Goal: Task Accomplishment & Management: Manage account settings

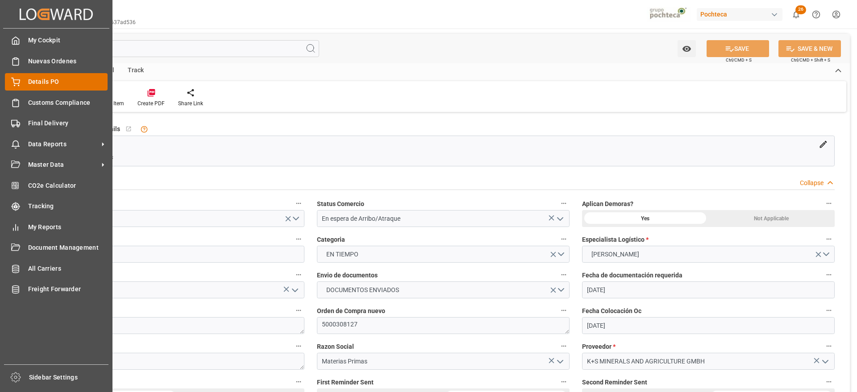
scroll to position [446, 0]
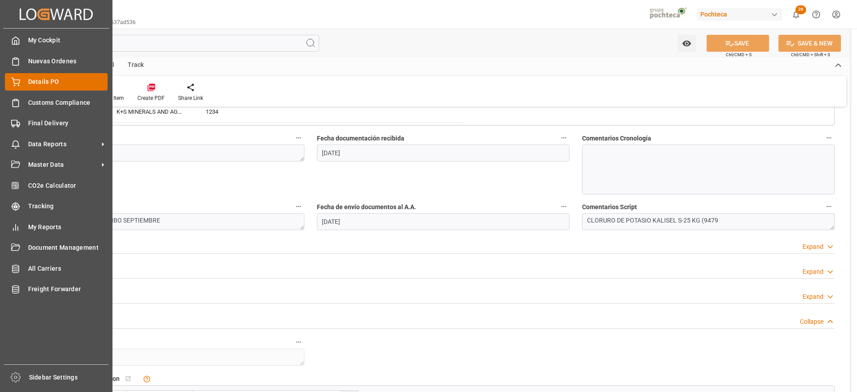
click at [18, 79] on icon at bounding box center [16, 81] width 8 height 6
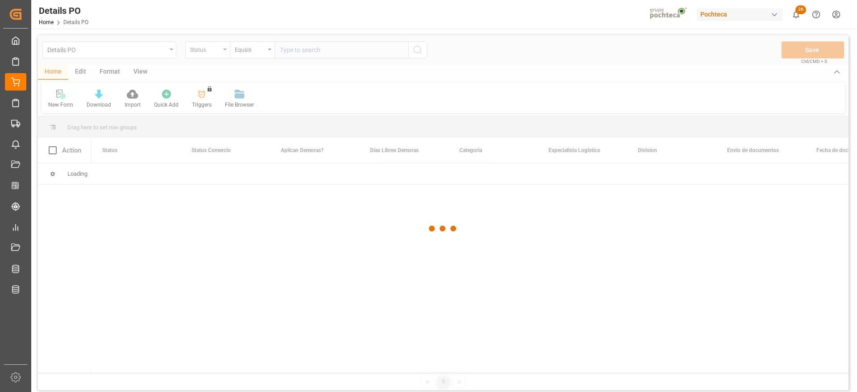
click at [205, 50] on div at bounding box center [443, 228] width 810 height 387
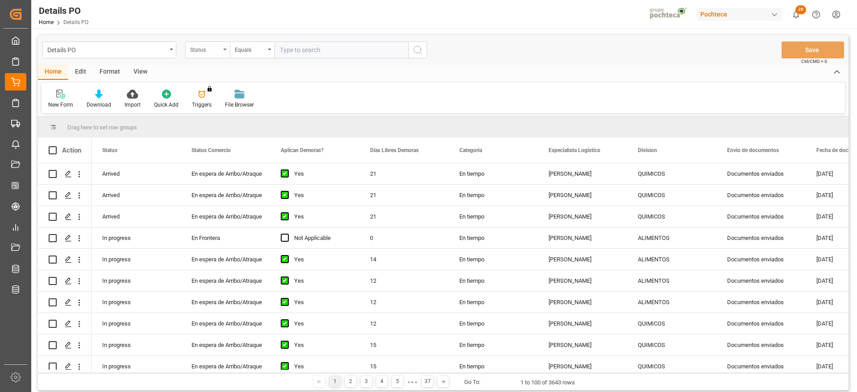
click at [203, 51] on div "Status" at bounding box center [205, 49] width 30 height 10
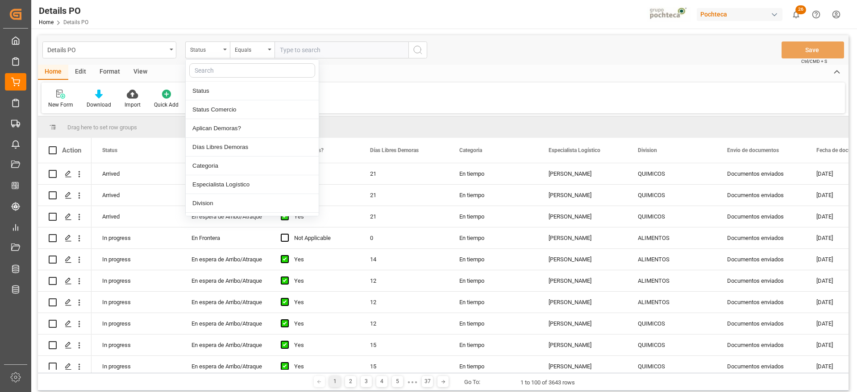
click at [221, 72] on input "text" at bounding box center [252, 70] width 126 height 14
type input "orde"
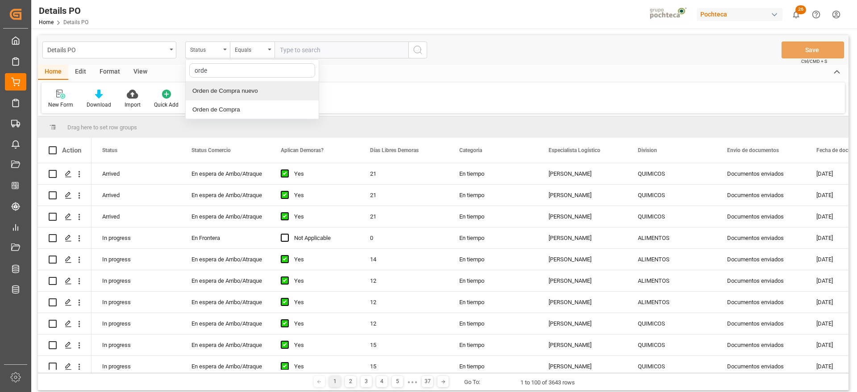
click at [248, 88] on div "Orden de Compra nuevo" at bounding box center [252, 91] width 133 height 19
click at [328, 53] on input "text" at bounding box center [341, 49] width 134 height 17
paste input "5000308043"
type input "5000308043"
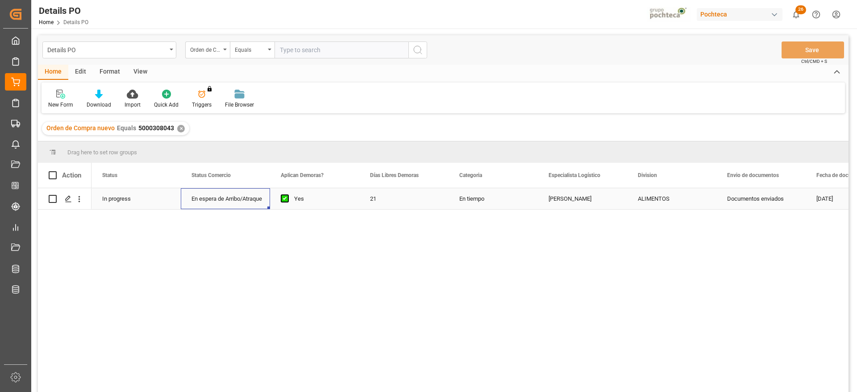
click at [254, 196] on div "En espera de Arribo/Atraque" at bounding box center [225, 199] width 68 height 21
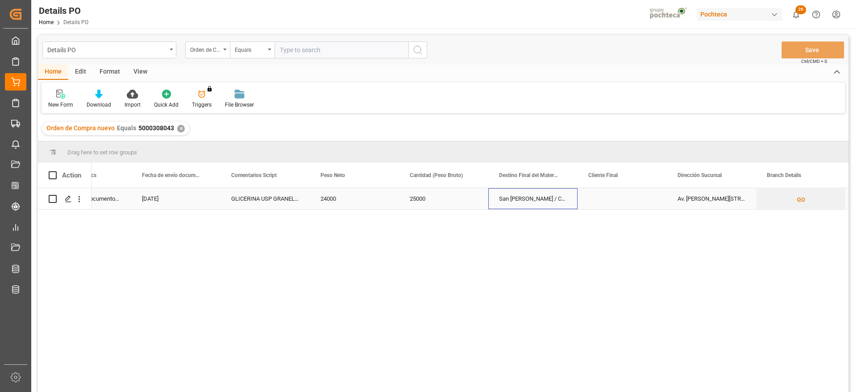
click at [522, 192] on div "San [PERSON_NAME] / CDMX" at bounding box center [532, 198] width 89 height 21
click at [547, 202] on input "San [PERSON_NAME] / CDMX" at bounding box center [532, 203] width 75 height 17
click at [554, 203] on icon "Press SPACE to select this row." at bounding box center [551, 203] width 9 height 9
click at [531, 204] on input "Press SPACE to select this row." at bounding box center [532, 203] width 75 height 17
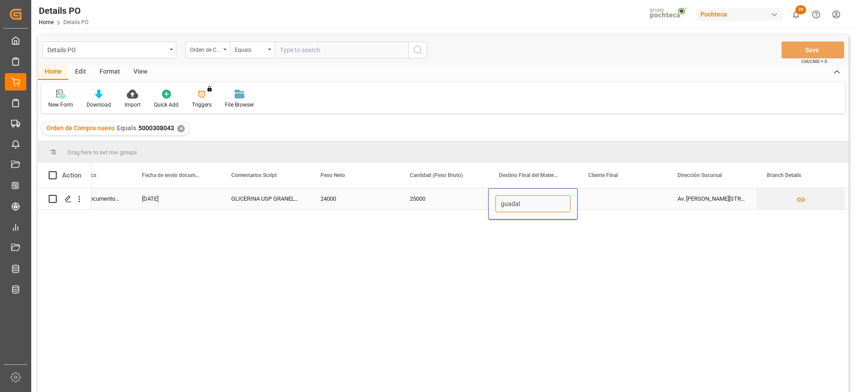
type input "guadala"
click at [540, 232] on div "[GEOGRAPHIC_DATA]" at bounding box center [533, 229] width 74 height 31
type input "[GEOGRAPHIC_DATA]"
click at [613, 200] on div "Press SPACE to select this row." at bounding box center [621, 198] width 89 height 21
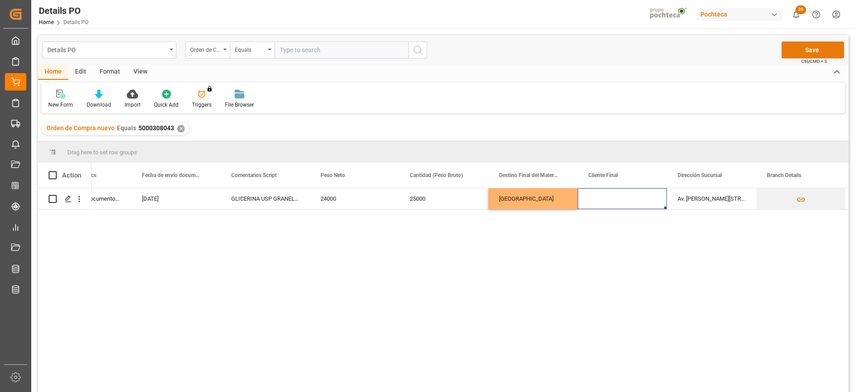
click at [821, 49] on button "Save" at bounding box center [812, 49] width 62 height 17
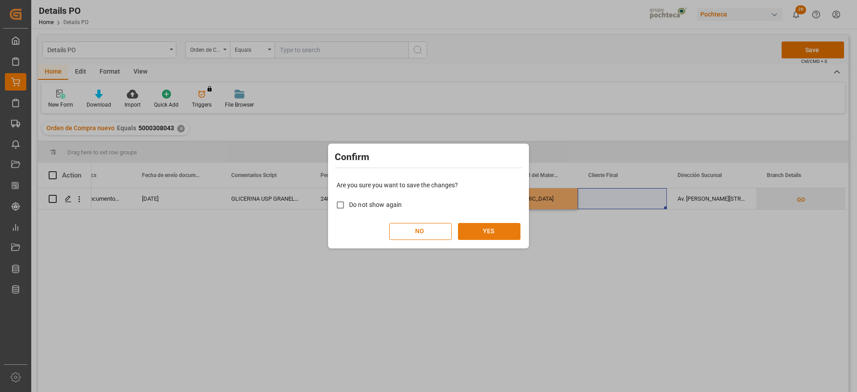
click at [495, 226] on button "YES" at bounding box center [489, 231] width 62 height 17
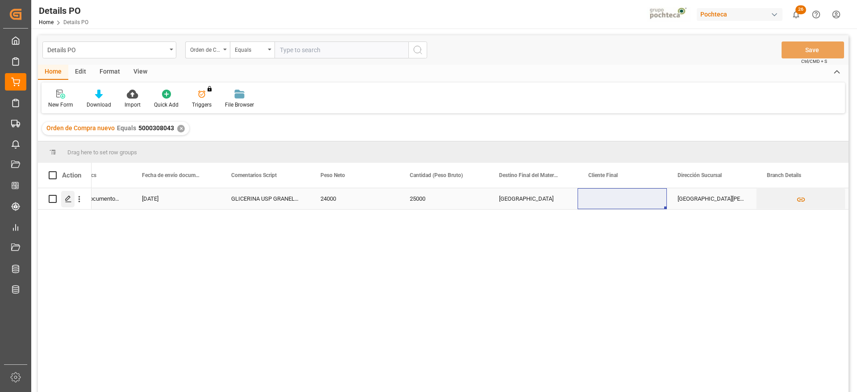
click at [66, 198] on icon "Press SPACE to select this row." at bounding box center [68, 198] width 7 height 7
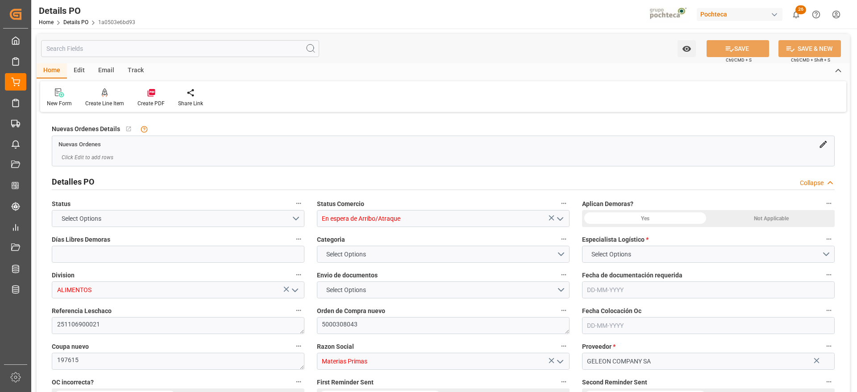
type input "21"
type input "[DATE]"
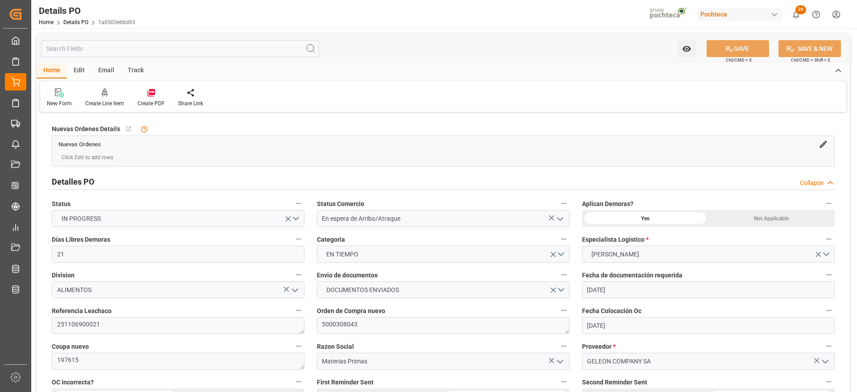
click at [149, 104] on div "Create PDF" at bounding box center [150, 103] width 27 height 8
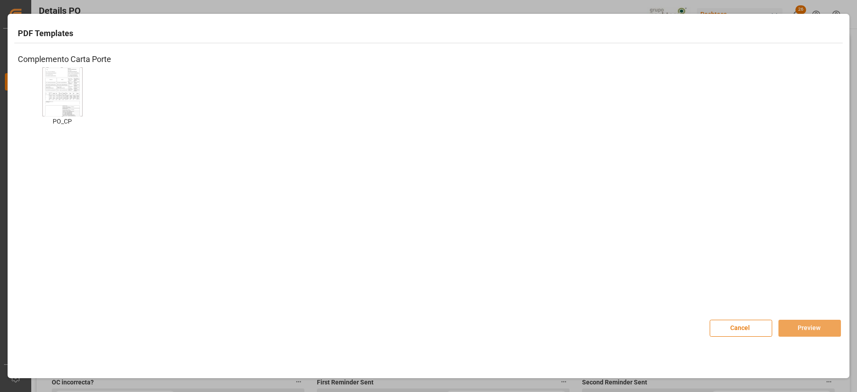
click at [68, 103] on img at bounding box center [63, 91] width 36 height 50
click at [816, 327] on button "Preview" at bounding box center [809, 328] width 62 height 17
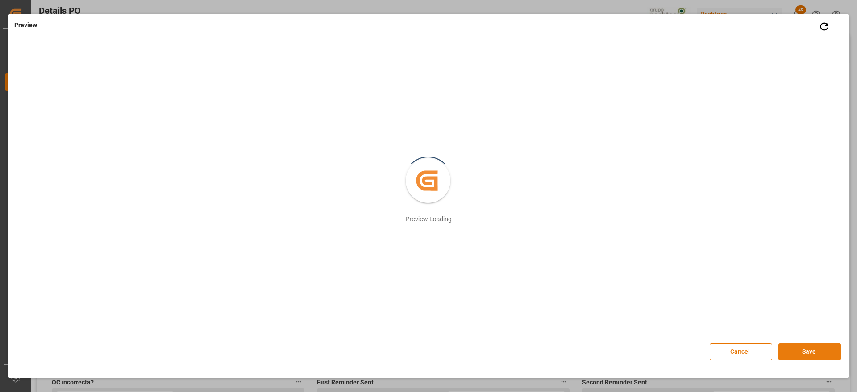
click at [802, 348] on button "Save" at bounding box center [809, 352] width 62 height 17
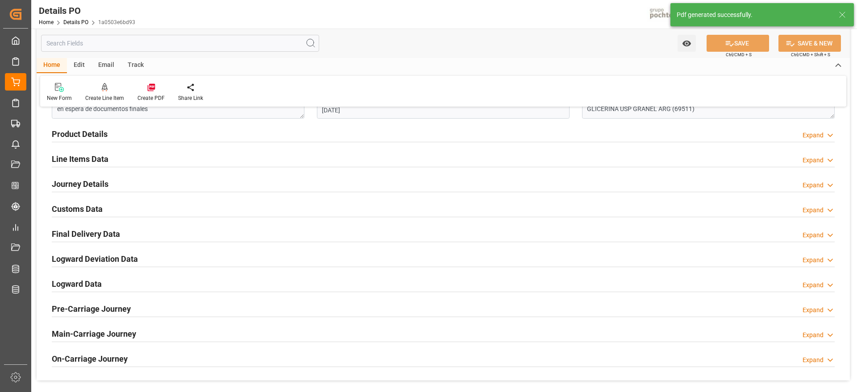
click at [83, 211] on h2 "Customs Data" at bounding box center [77, 209] width 51 height 12
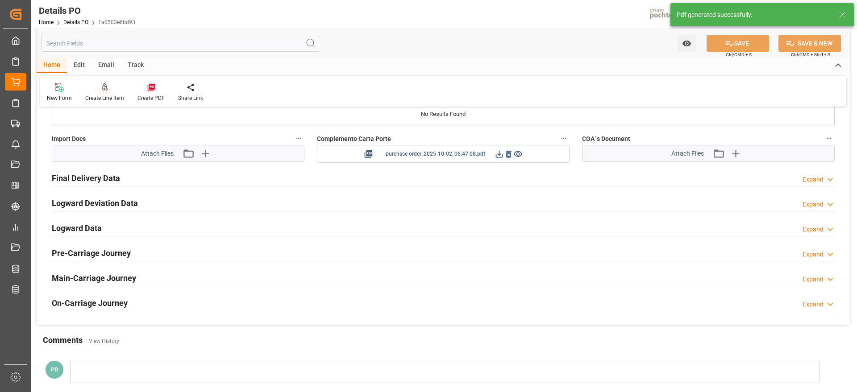
click at [496, 152] on icon at bounding box center [498, 153] width 9 height 9
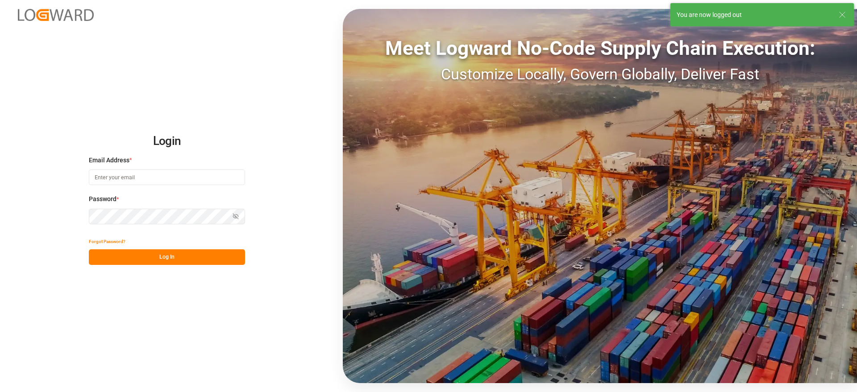
type input "[EMAIL_ADDRESS][DOMAIN_NAME]"
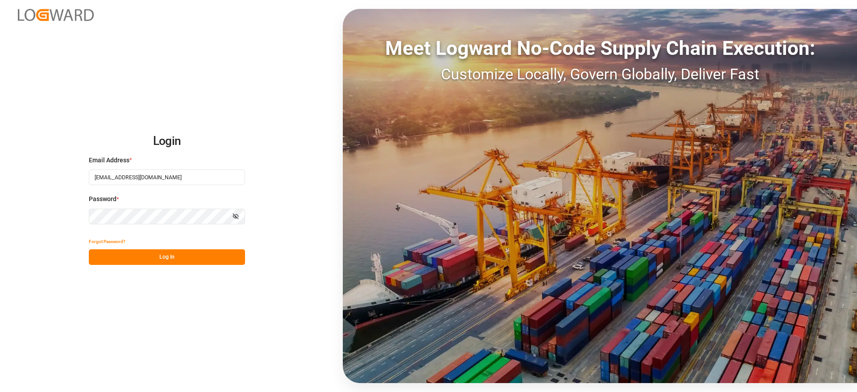
click at [166, 258] on button "Log In" at bounding box center [167, 257] width 156 height 16
click at [745, 219] on div "Meet Logward No-Code Supply Chain Execution: Customize Locally, Govern Globally…" at bounding box center [600, 196] width 514 height 374
click at [172, 257] on button "Log In" at bounding box center [167, 257] width 156 height 16
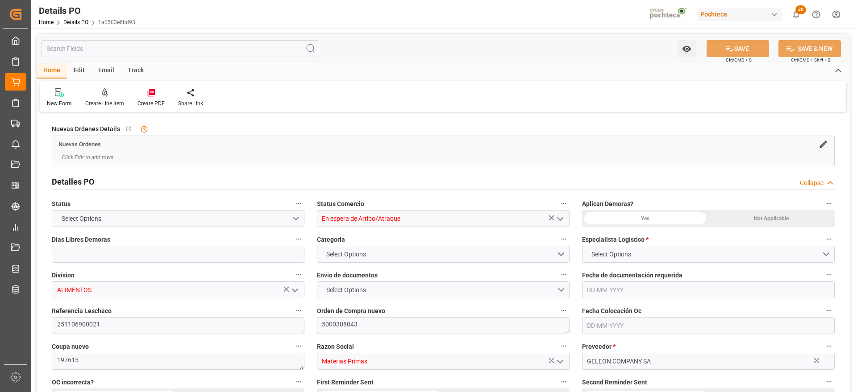
type input "21"
type input "[DATE]"
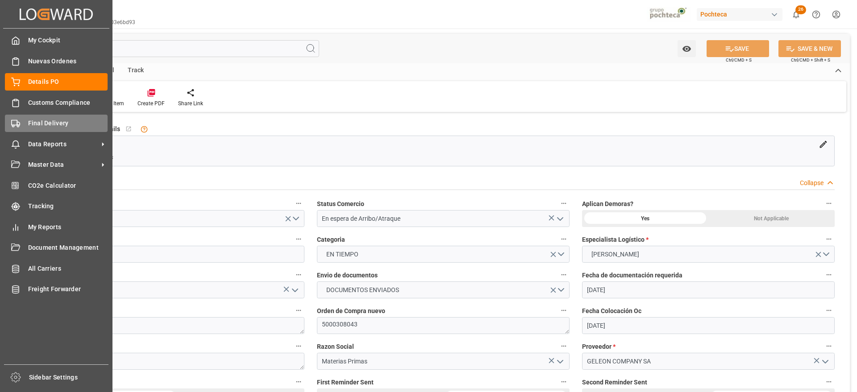
click at [41, 124] on span "Final Delivery" at bounding box center [68, 123] width 80 height 9
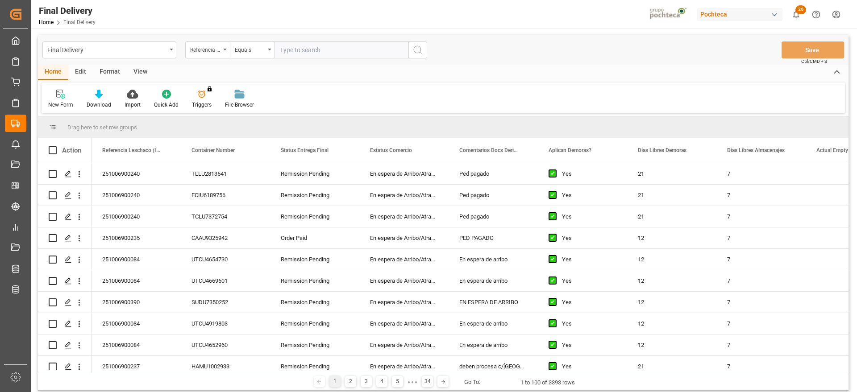
click at [311, 50] on input "text" at bounding box center [341, 49] width 134 height 17
type input "251006900235"
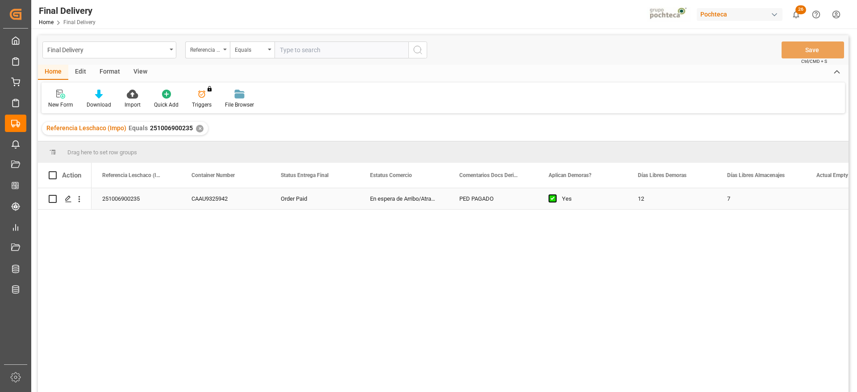
click at [369, 199] on div "En espera de Arribo/Atraque" at bounding box center [403, 198] width 89 height 21
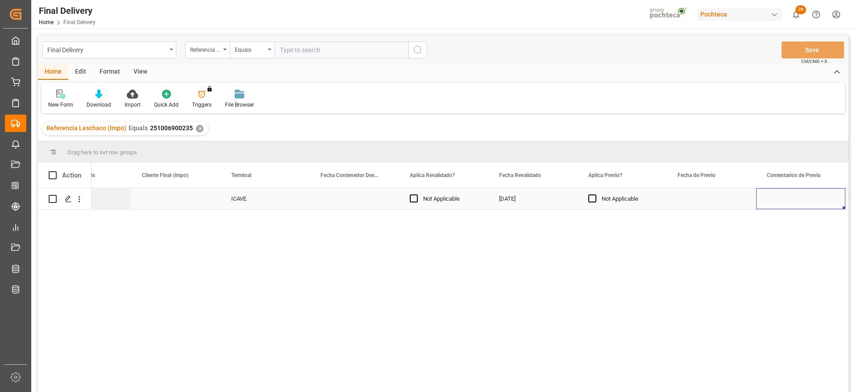
scroll to position [0, 1299]
click at [523, 195] on div "Press SPACE to select this row." at bounding box center [532, 198] width 89 height 21
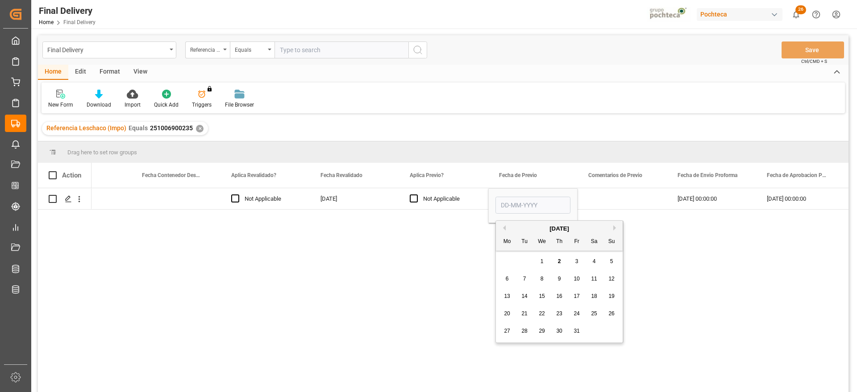
click at [576, 264] on span "3" at bounding box center [576, 261] width 3 height 6
type input "[DATE]"
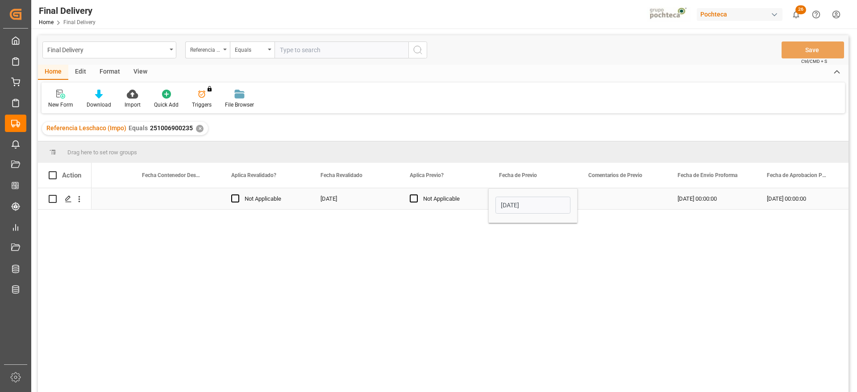
click at [629, 203] on div "Press SPACE to select this row." at bounding box center [621, 198] width 89 height 21
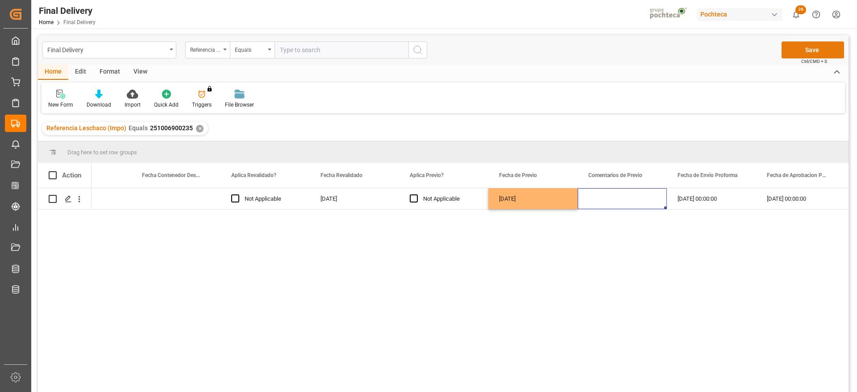
click at [825, 47] on button "Save" at bounding box center [812, 49] width 62 height 17
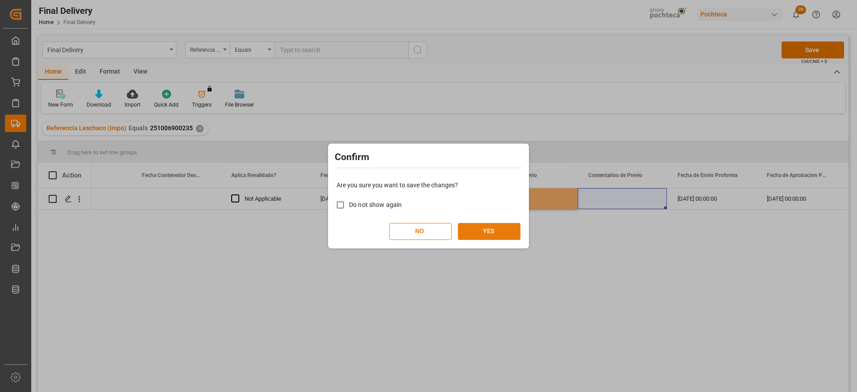
click at [505, 233] on button "YES" at bounding box center [489, 231] width 62 height 17
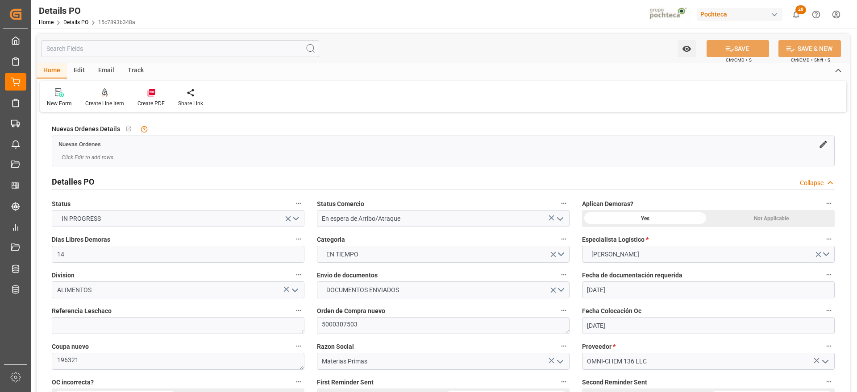
scroll to position [614, 0]
